Goal: Check status

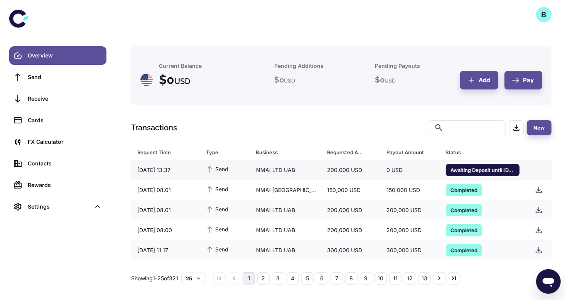
click at [480, 172] on span "Awaiting Deposit until 08/10/2025 16:39" at bounding box center [483, 170] width 74 height 8
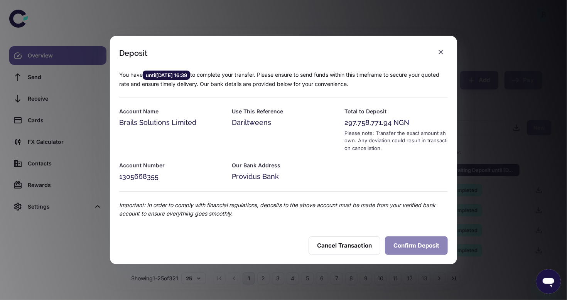
click at [398, 237] on button "Confirm Deposit" at bounding box center [416, 246] width 63 height 19
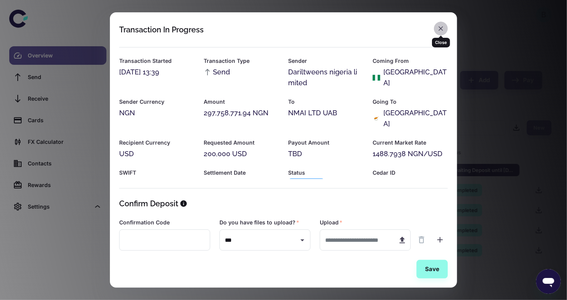
click at [440, 28] on icon "button" at bounding box center [441, 29] width 8 height 8
